Goal: Complete application form: Complete application form

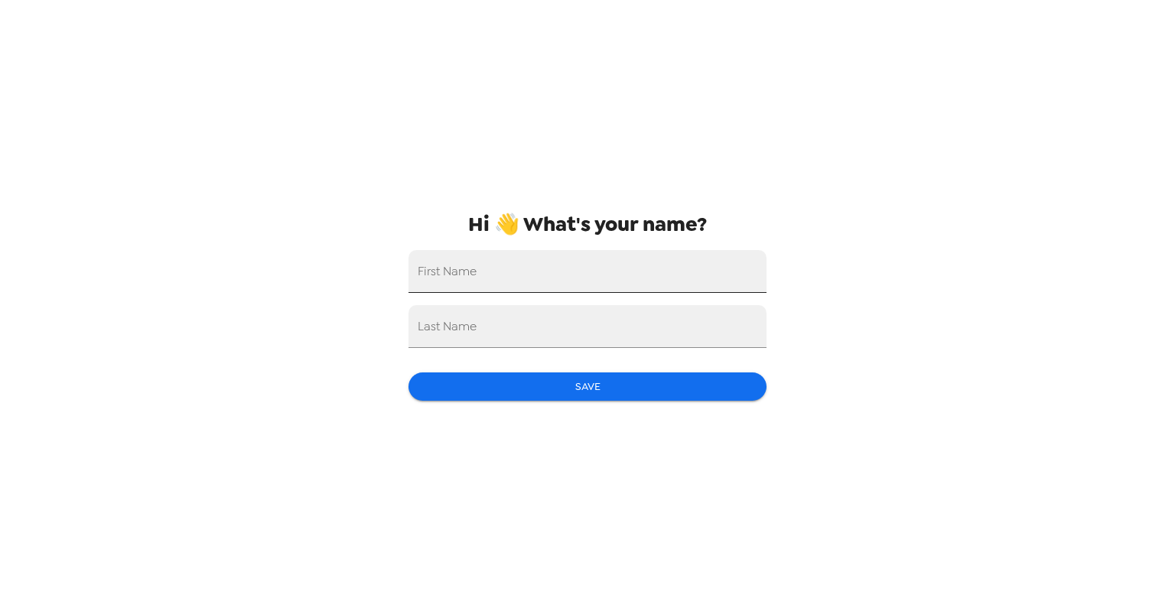
click at [473, 272] on input "First Name" at bounding box center [587, 271] width 358 height 43
type input "[PERSON_NAME]"
click at [447, 345] on input "Last Name" at bounding box center [587, 326] width 358 height 43
type input "[PERSON_NAME]"
click at [584, 381] on button "Save" at bounding box center [587, 386] width 358 height 28
